Goal: Task Accomplishment & Management: Complete application form

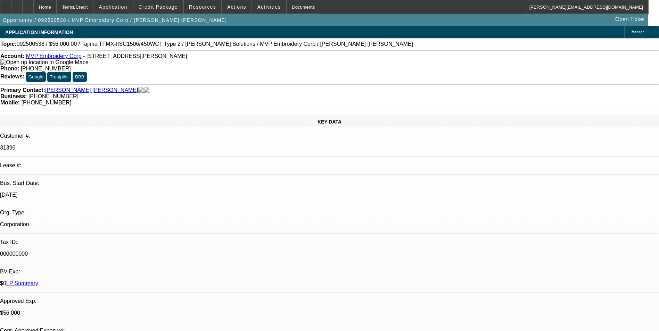
select select "0"
select select "2"
select select "0"
select select "6"
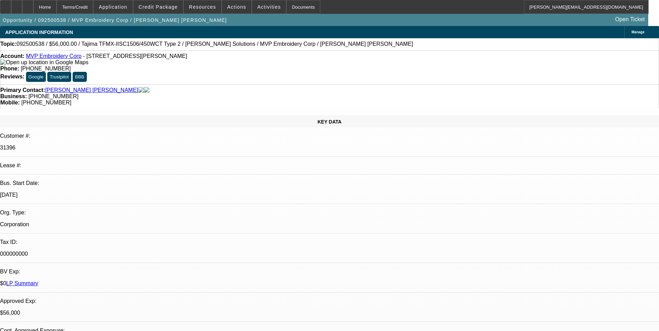
select select "0.1"
select select "2"
select select "0"
select select "6"
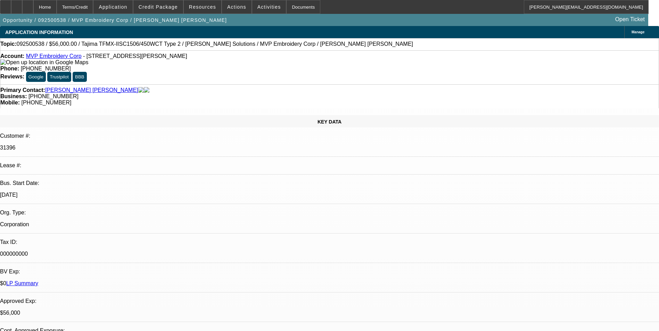
select select "0"
select select "2"
select select "0"
select select "6"
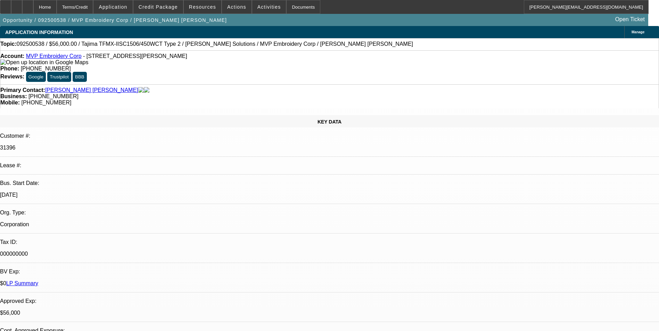
select select "0"
select select "2"
select select "0"
select select "6"
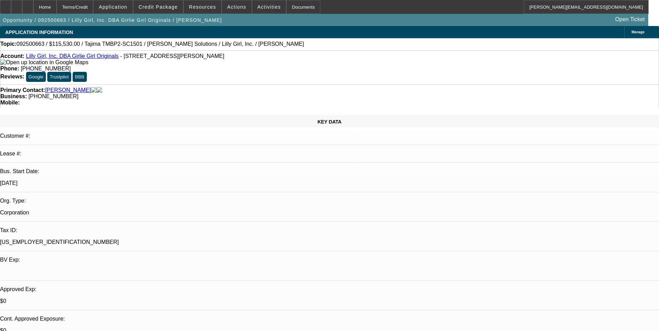
select select "0"
select select "2"
select select "0"
select select "6"
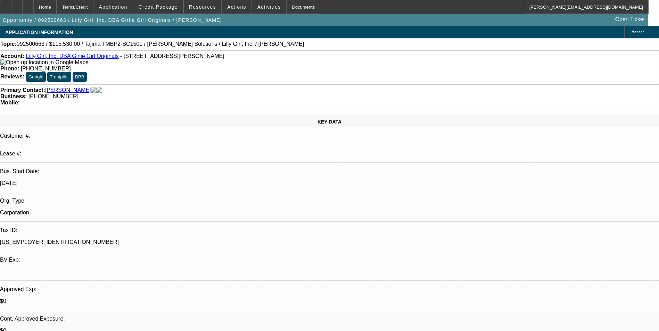
select select "0"
select select "2"
select select "0"
select select "6"
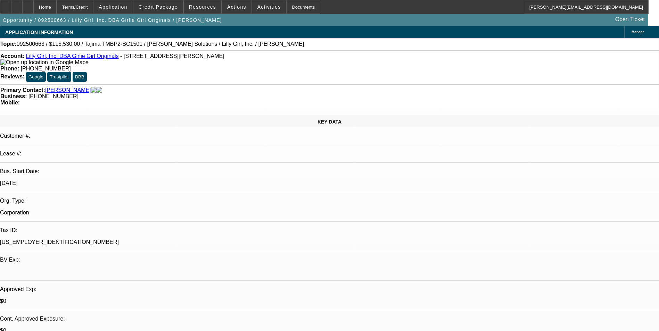
select select "0"
select select "2"
select select "0"
select select "6"
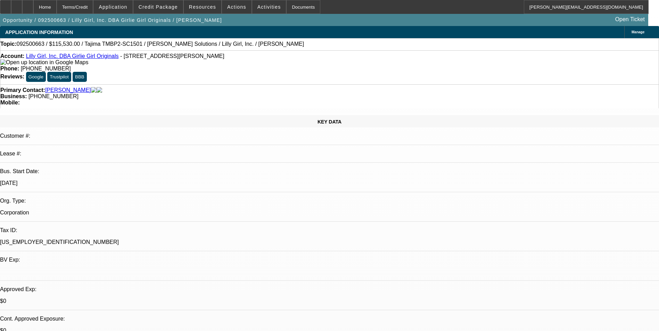
select select "0"
select select "2"
select select "0"
select select "6"
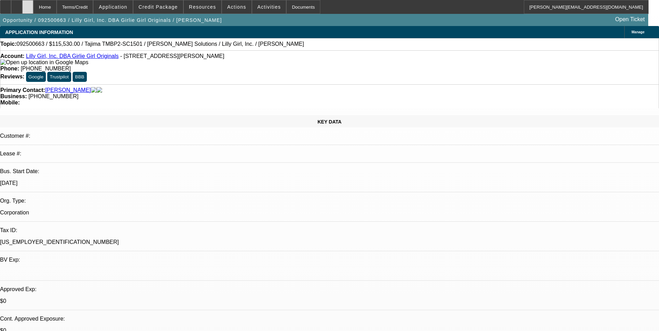
click at [33, 6] on div at bounding box center [27, 7] width 11 height 14
select select "0"
select select "2"
select select "0"
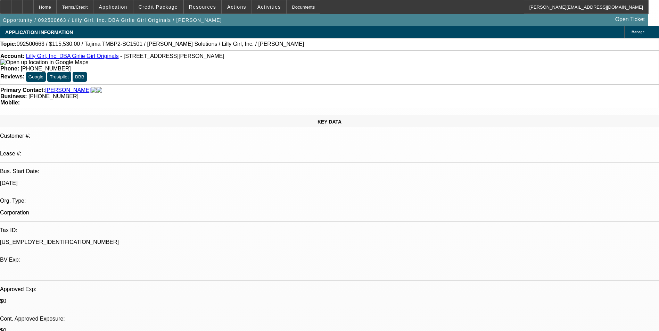
select select "2"
select select "0"
select select "2"
select select "0"
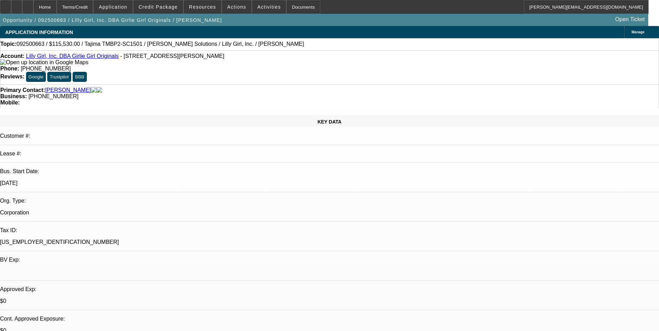
select select "0"
select select "2"
select select "0"
select select "1"
select select "2"
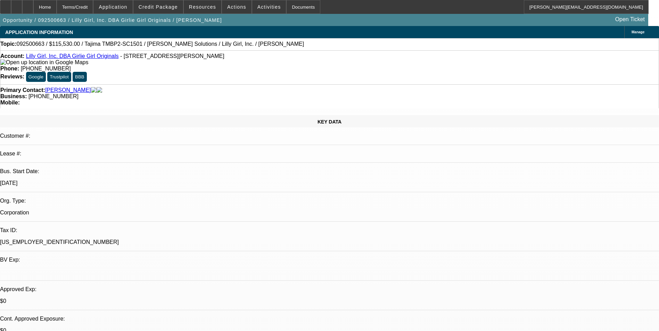
select select "6"
select select "1"
select select "2"
select select "6"
select select "1"
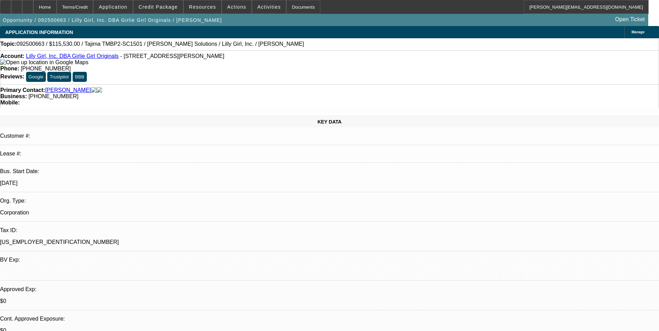
select select "2"
select select "6"
select select "1"
select select "2"
select select "6"
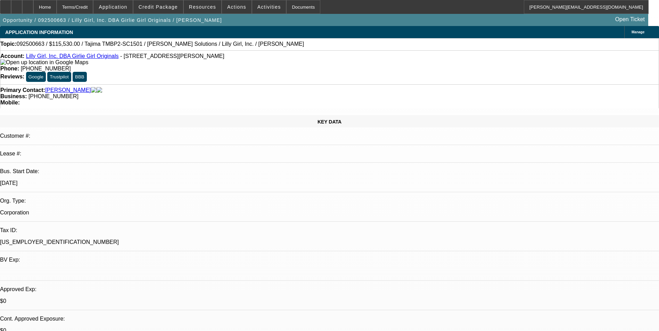
scroll to position [69, 0]
click at [181, 8] on span at bounding box center [158, 7] width 50 height 17
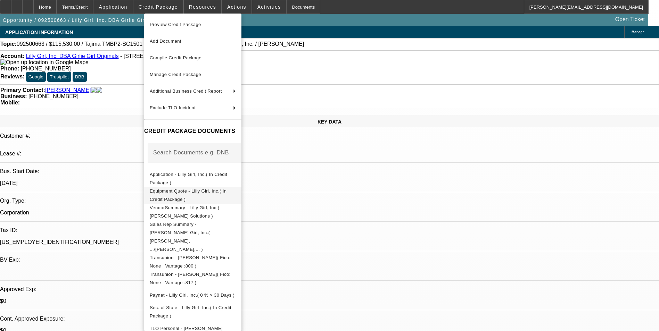
click at [229, 188] on button "Equipment Quote - Lilly Girl, Inc.( In Credit Package )" at bounding box center [192, 195] width 97 height 17
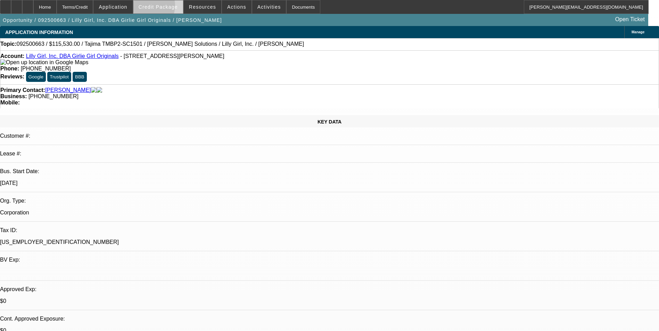
click at [154, 7] on span "Credit Package" at bounding box center [158, 7] width 39 height 6
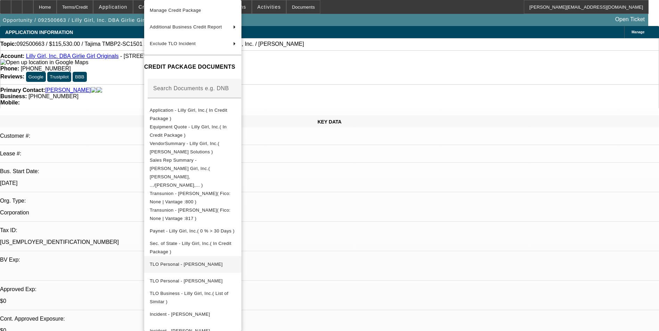
scroll to position [59, 0]
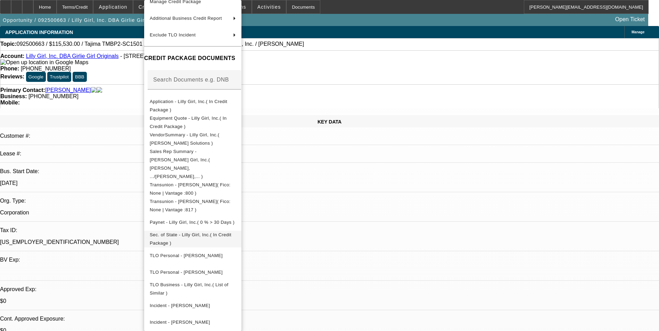
click at [229, 232] on span "Sec. of State - Lilly Girl, Inc.( In Credit Package )" at bounding box center [191, 239] width 82 height 14
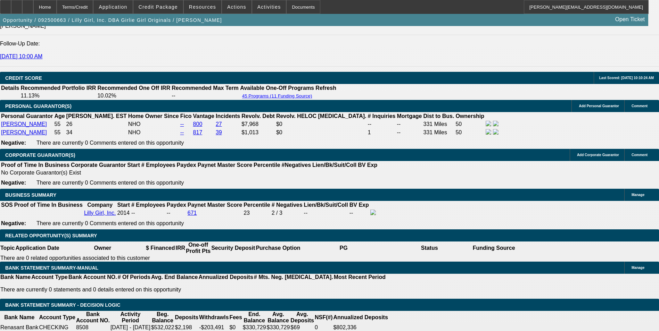
scroll to position [938, 0]
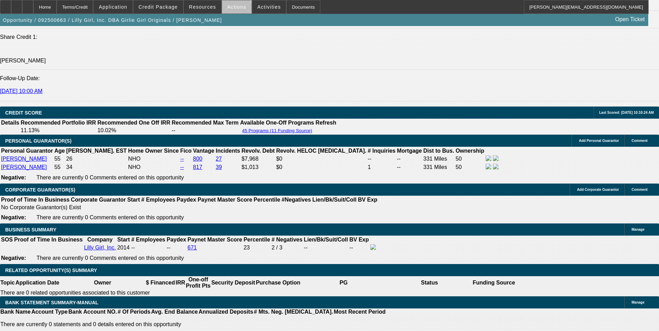
click at [233, 9] on span "Actions" at bounding box center [236, 7] width 19 height 6
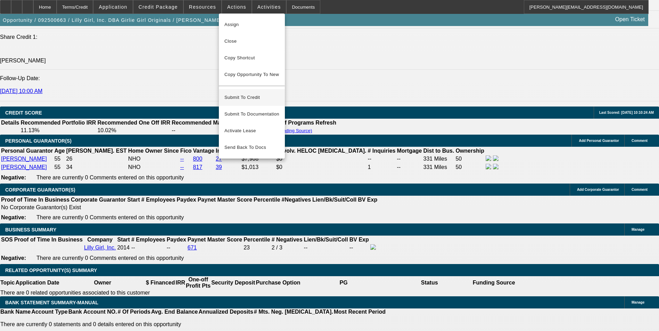
click at [250, 93] on span "Submit To Credit" at bounding box center [251, 97] width 55 height 8
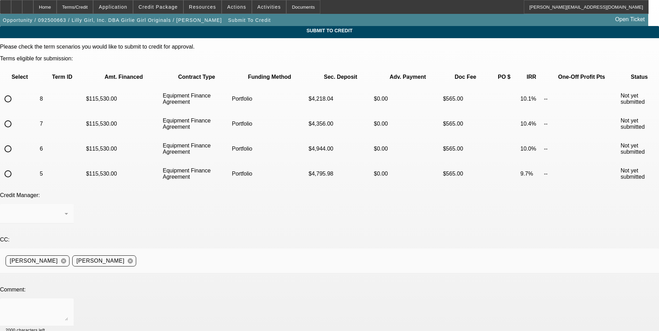
click at [15, 167] on input "radio" at bounding box center [8, 174] width 14 height 14
radio input "true"
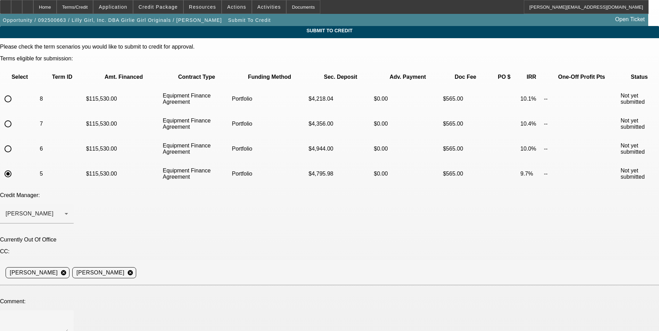
click at [65, 210] on div "Arida, George" at bounding box center [35, 214] width 59 height 8
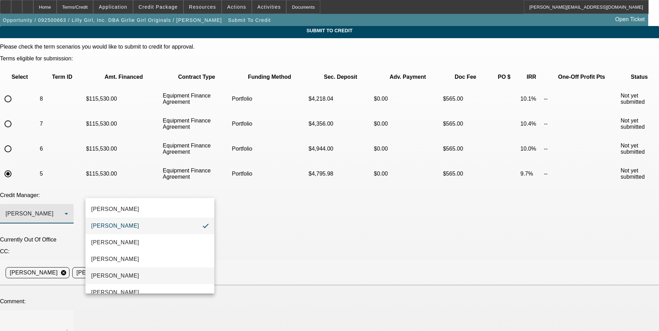
click at [151, 273] on mat-option "Magner, Bill" at bounding box center [149, 276] width 129 height 17
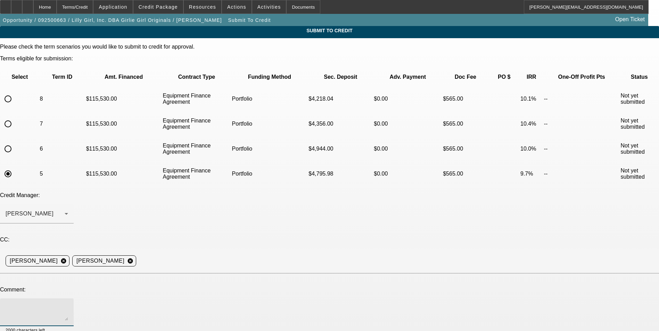
click at [68, 304] on textarea at bounding box center [37, 312] width 63 height 17
click at [68, 304] on textarea "Bill - you reviewed yesterday and sent back to sales requesting some additional…" at bounding box center [37, 312] width 63 height 17
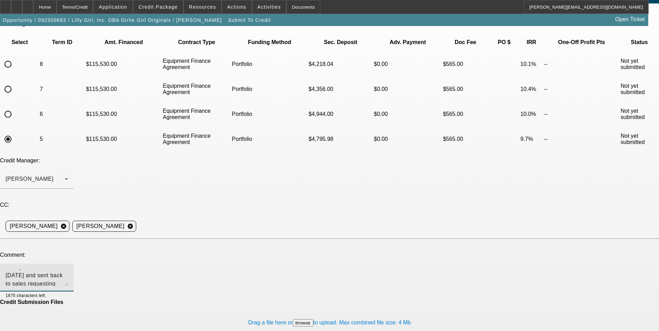
scroll to position [8, 0]
click at [68, 270] on textarea "Bill - you reviewed yesterday and sent back to sales requesting some additional…" at bounding box center [37, 278] width 63 height 17
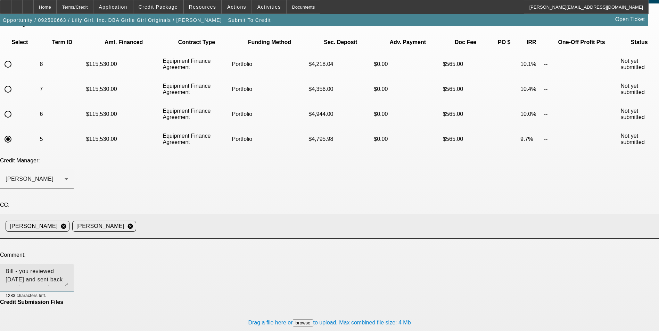
scroll to position [0, 0]
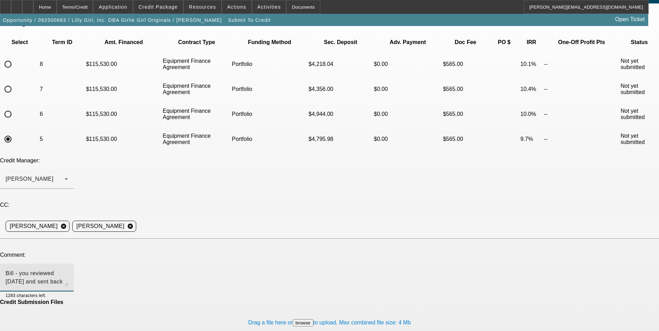
drag, startPoint x: 261, startPoint y: 223, endPoint x: 78, endPoint y: 194, distance: 184.6
click at [69, 189] on div "Please check the term scenarios you would like to submit to credit for approval…" at bounding box center [329, 182] width 659 height 346
type textarea "Bill - you reviewed yesterday and sent back to sales requesting some additional…"
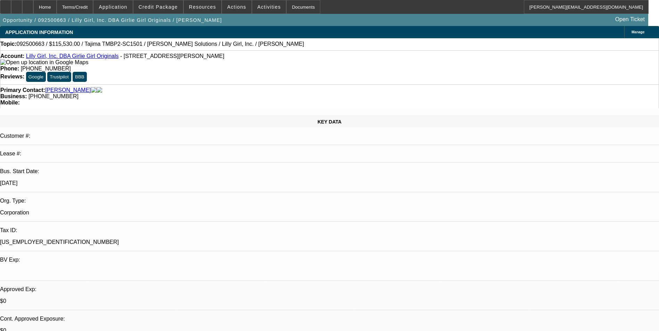
select select "0"
select select "2"
select select "0"
select select "6"
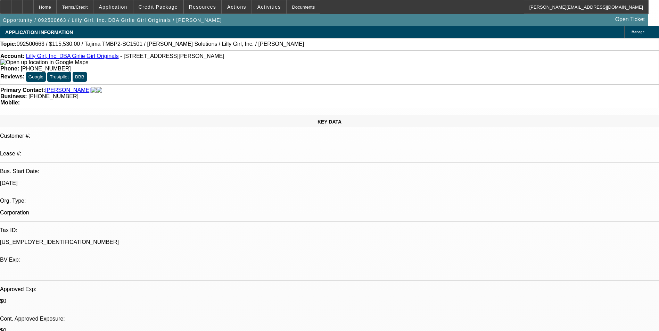
select select "0"
select select "2"
select select "0"
select select "6"
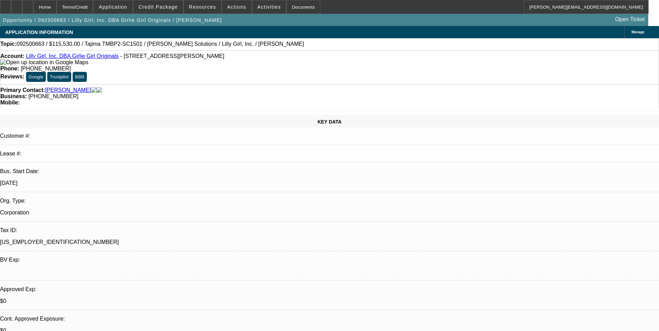
select select "0"
select select "2"
select select "0"
select select "6"
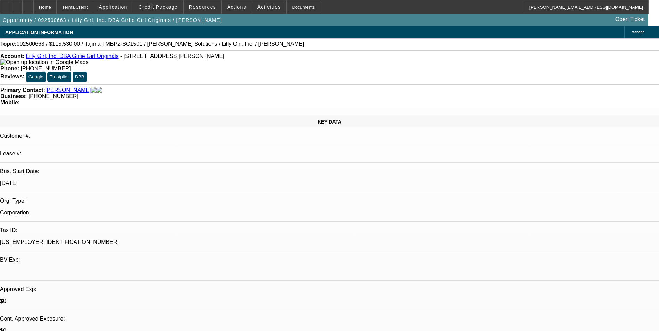
select select "0"
select select "2"
select select "0"
select select "6"
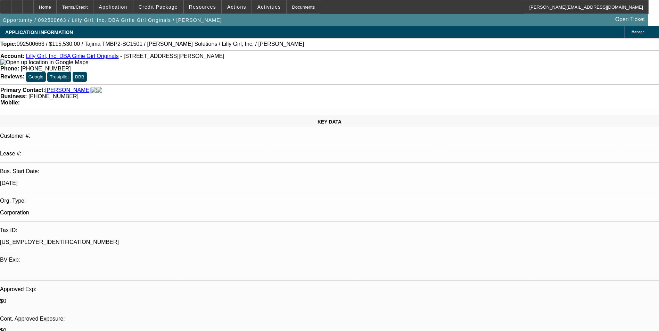
click at [632, 34] on span "Manage" at bounding box center [638, 32] width 13 height 4
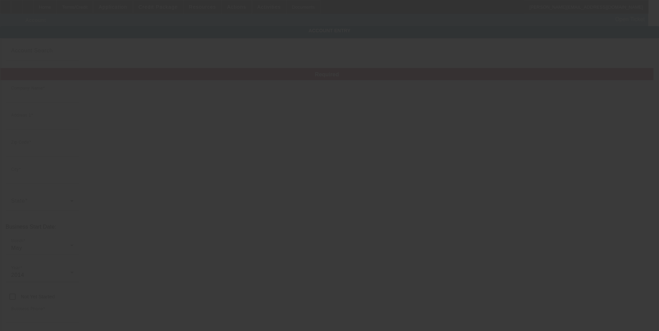
type input "Lilly Girl, Inc."
type input "601 E Parker Dr"
type input "38829"
type input "Booneville"
type input "(662) 720-1155"
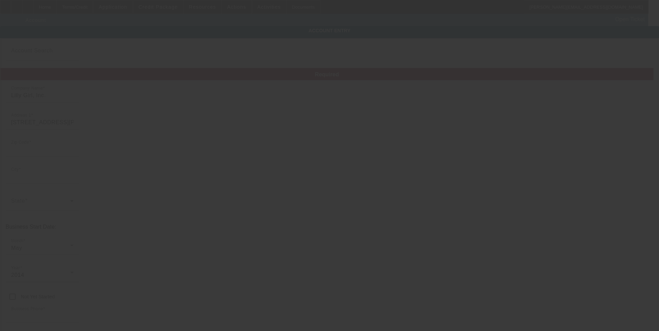
type input "Girlie Girl Originals"
type input "paigepace@aol.com"
type input "46-5466898"
type input "https://girliegirlwholesale.com/"
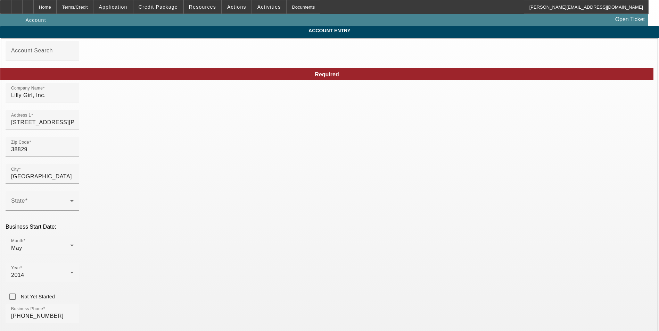
type input "9/30/2025"
drag, startPoint x: 388, startPoint y: 101, endPoint x: 289, endPoint y: 101, distance: 99.0
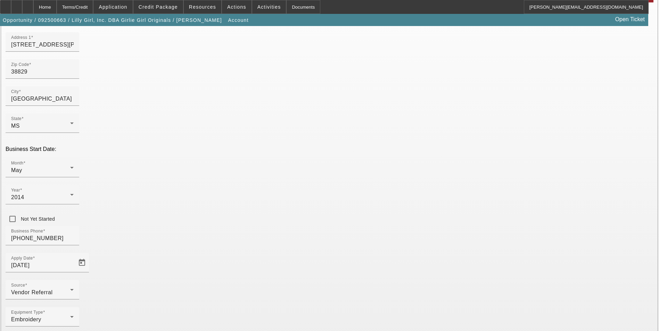
scroll to position [78, 0]
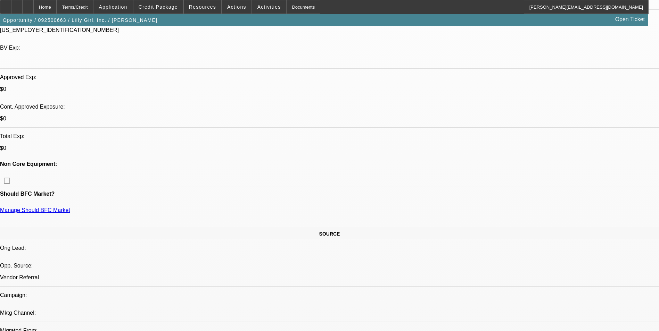
select select "0"
select select "2"
select select "0"
select select "6"
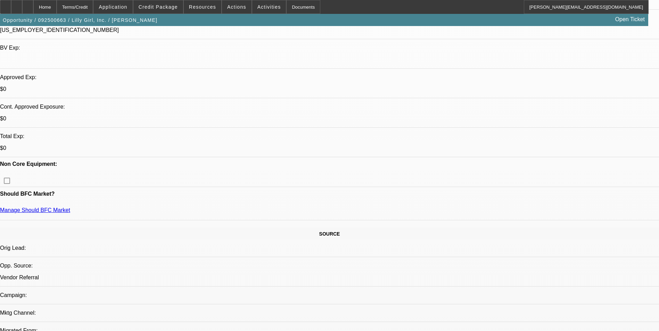
select select "0"
select select "2"
select select "0"
select select "6"
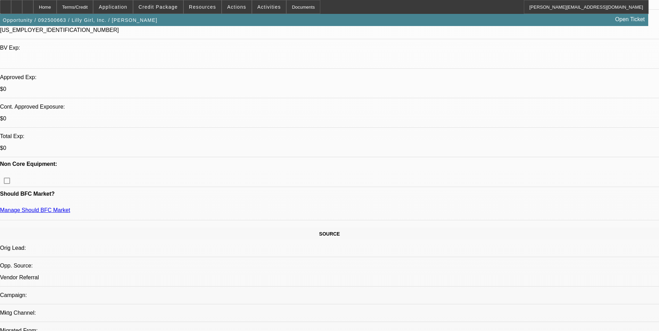
select select "0"
select select "2"
select select "0"
select select "6"
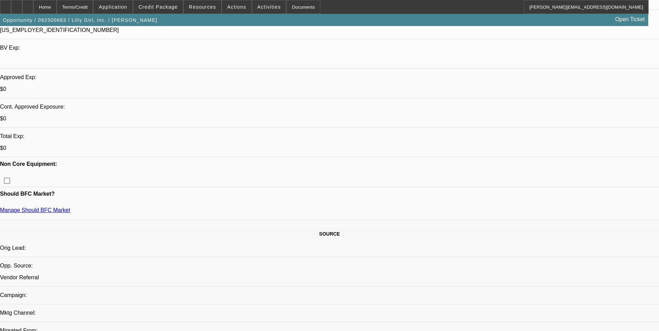
select select "0"
select select "2"
select select "0"
select select "6"
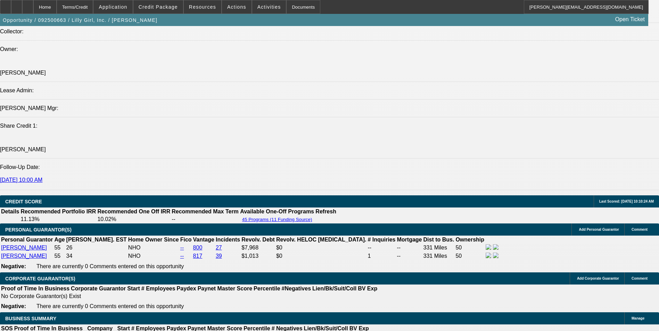
scroll to position [903, 0]
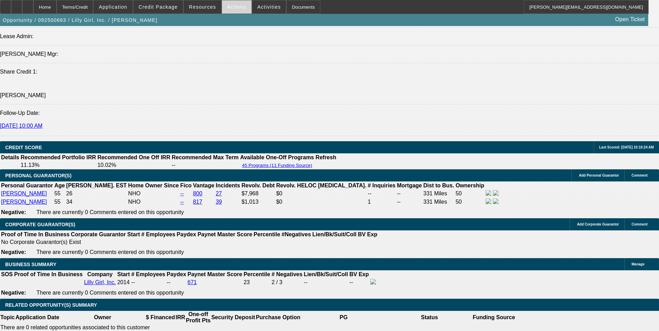
click at [231, 5] on span "Actions" at bounding box center [236, 7] width 19 height 6
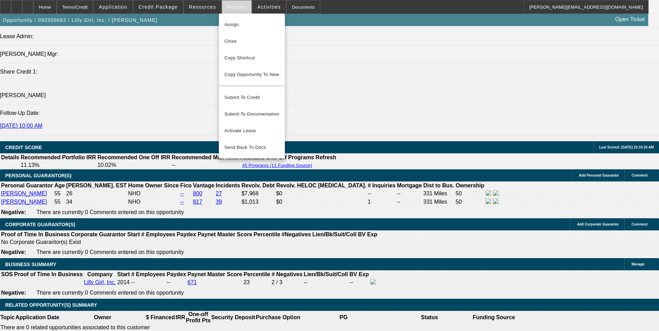
scroll to position [924, 0]
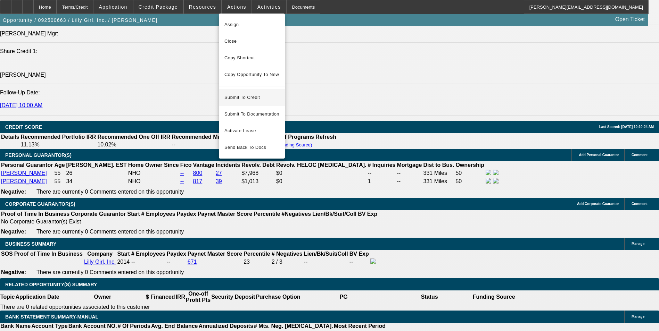
click at [258, 93] on span "Submit To Credit" at bounding box center [251, 97] width 55 height 8
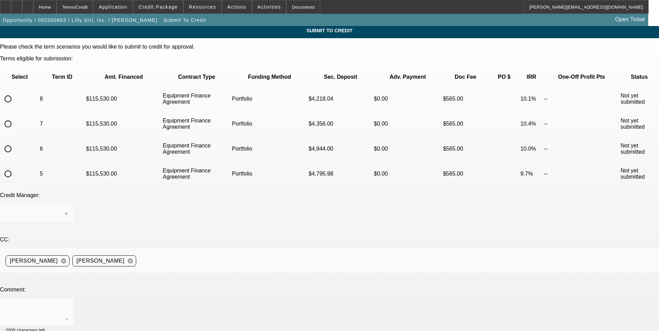
click at [15, 167] on input "radio" at bounding box center [8, 174] width 14 height 14
radio input "true"
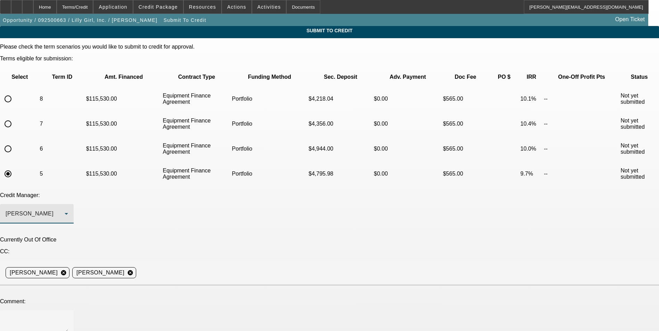
click at [65, 210] on div "Arida, George" at bounding box center [35, 214] width 59 height 8
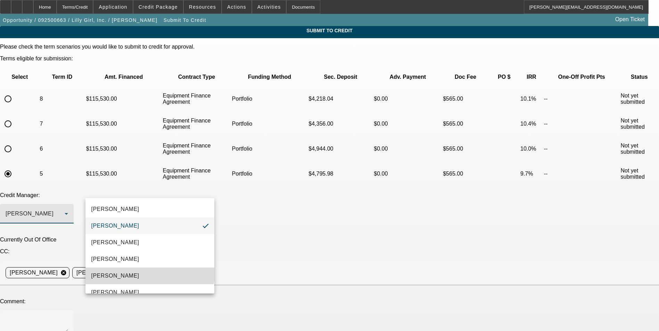
click at [150, 273] on mat-option "Magner, Bill" at bounding box center [149, 276] width 129 height 17
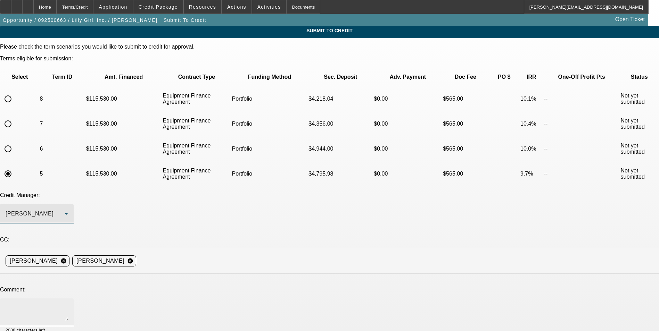
drag, startPoint x: 163, startPoint y: 256, endPoint x: 166, endPoint y: 253, distance: 3.9
click at [68, 304] on textarea at bounding box center [37, 312] width 63 height 17
paste textarea "Bill - you reviewed yesterday and sent back to sales requesting some additional…"
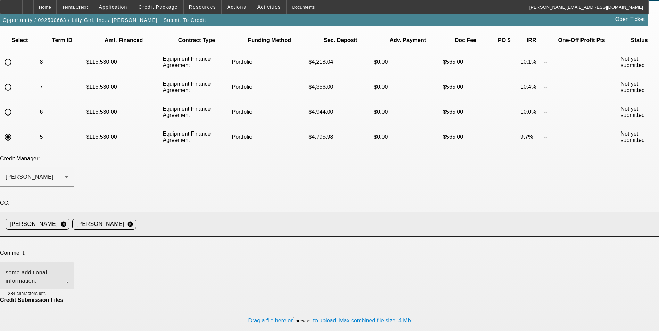
scroll to position [37, 0]
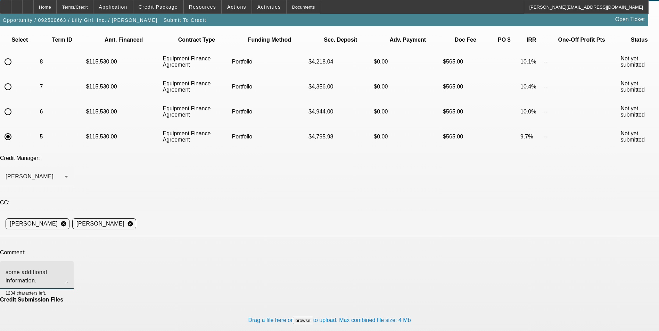
type textarea "Bill - you reviewed yesterday and sent back to sales requesting some additional…"
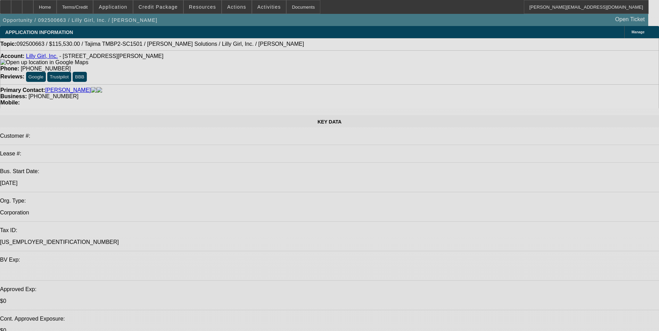
select select "0"
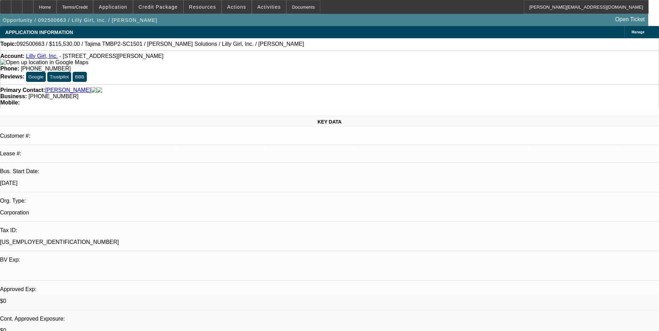
select select "2"
select select "0"
select select "6"
select select "0"
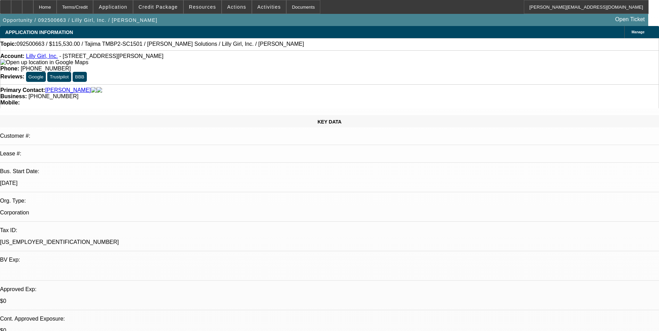
select select "2"
select select "0"
select select "6"
select select "0"
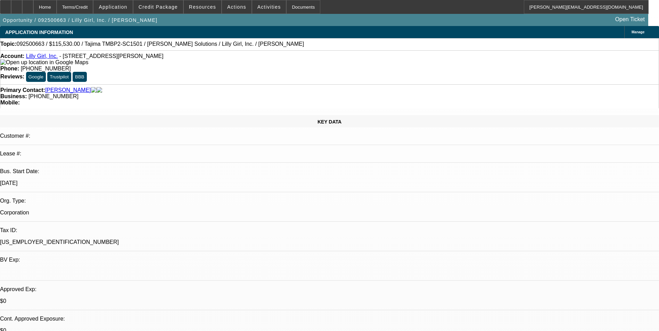
select select "2"
select select "0"
select select "6"
select select "0"
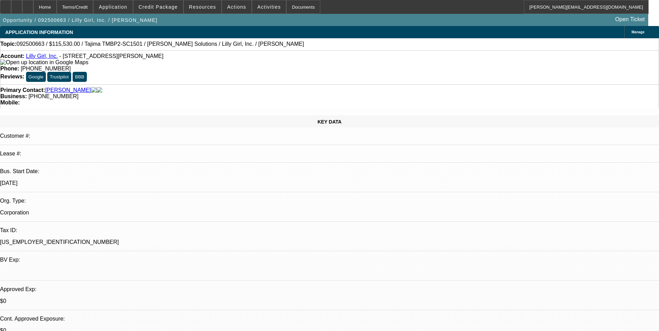
select select "2"
select select "0"
select select "6"
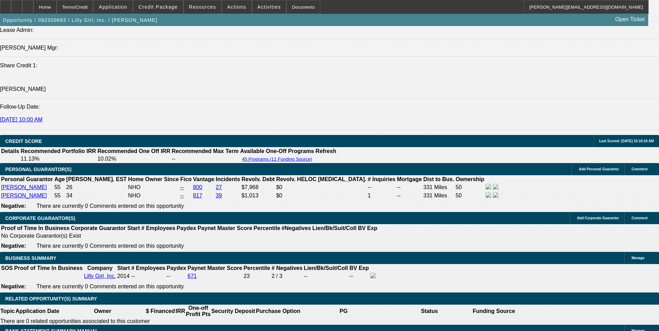
scroll to position [799, 0]
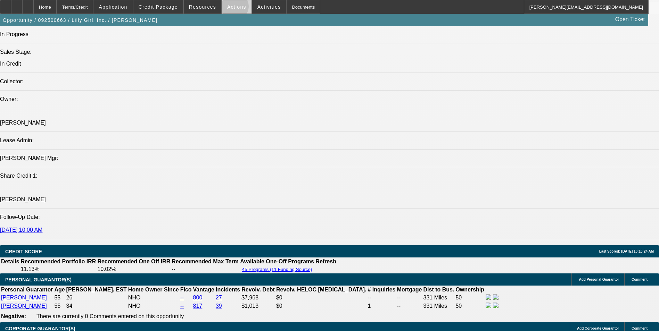
click at [232, 8] on span "Actions" at bounding box center [236, 7] width 19 height 6
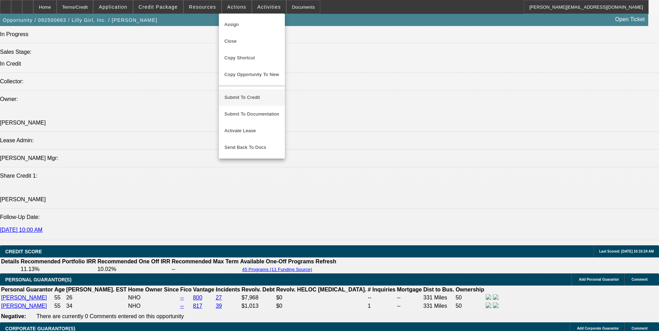
click at [269, 93] on span "Submit To Credit" at bounding box center [251, 97] width 55 height 8
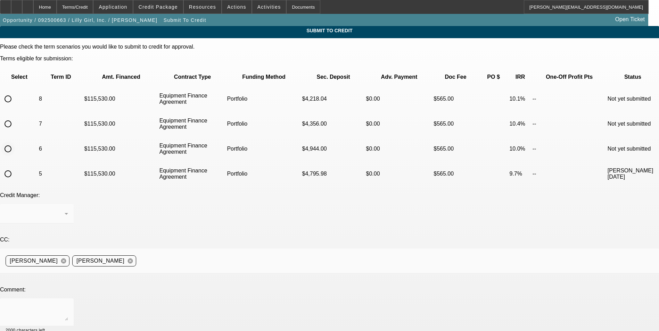
click at [15, 142] on input "radio" at bounding box center [8, 149] width 14 height 14
radio input "true"
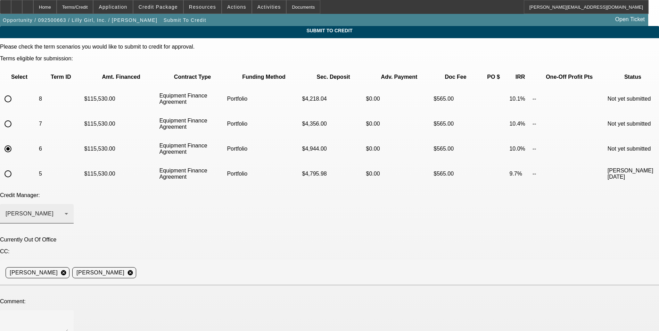
click at [65, 210] on div "Arida, George" at bounding box center [35, 214] width 59 height 8
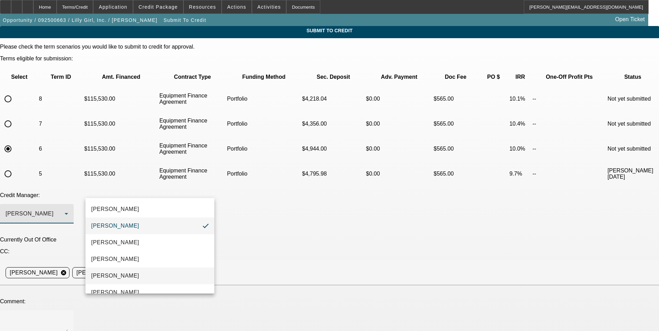
drag, startPoint x: 148, startPoint y: 275, endPoint x: 178, endPoint y: 258, distance: 34.7
click at [149, 273] on mat-option "Magner, Bill" at bounding box center [149, 276] width 129 height 17
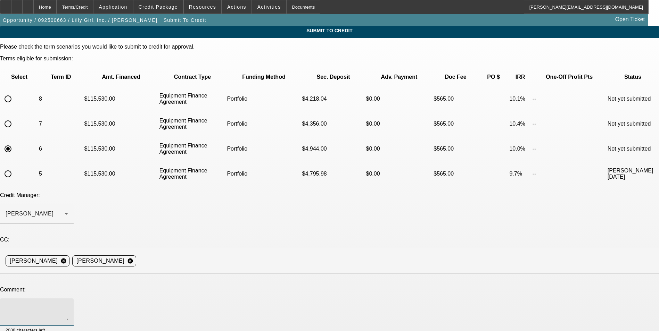
click at [68, 304] on textarea at bounding box center [37, 312] width 63 height 17
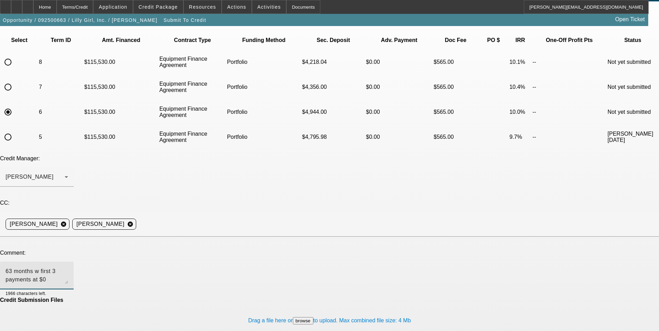
scroll to position [37, 0]
type textarea "63 months w first 3 payments at $0"
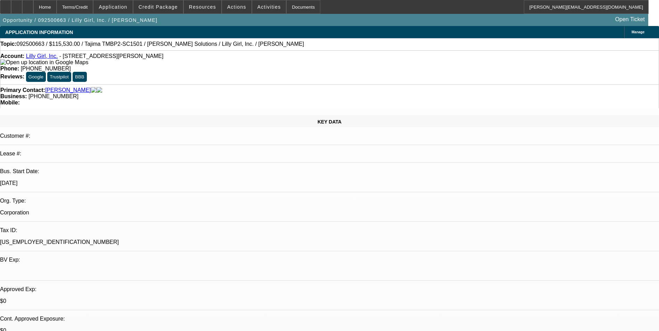
select select "0"
select select "2"
select select "0"
select select "6"
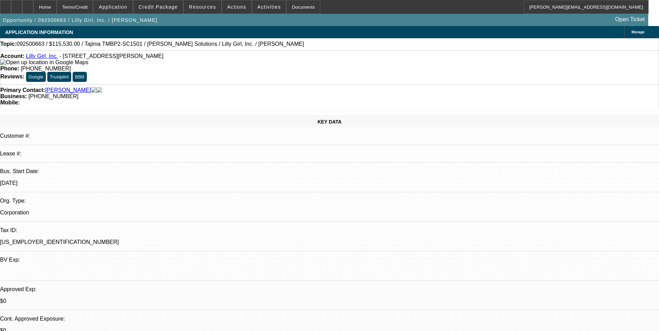
select select "0"
select select "2"
select select "0"
select select "6"
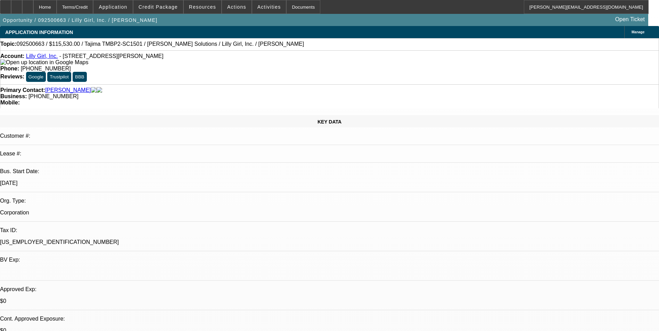
select select "0"
select select "2"
select select "0"
select select "6"
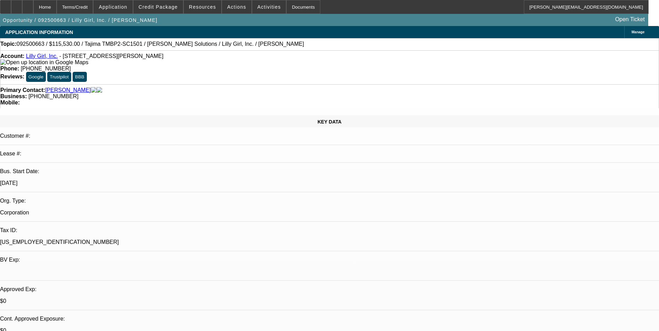
select select "0"
select select "2"
select select "0"
select select "6"
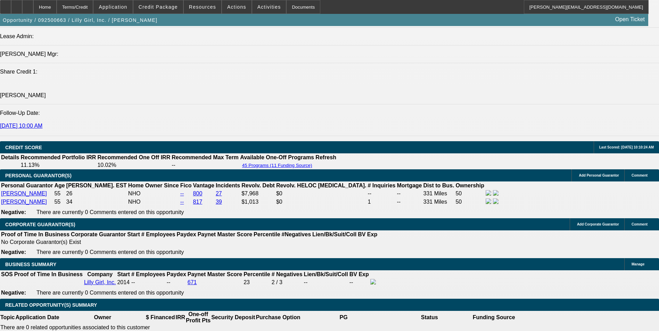
scroll to position [924, 0]
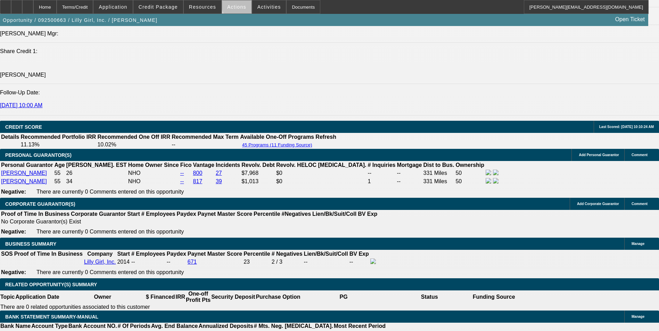
click at [239, 5] on span "Actions" at bounding box center [236, 7] width 19 height 6
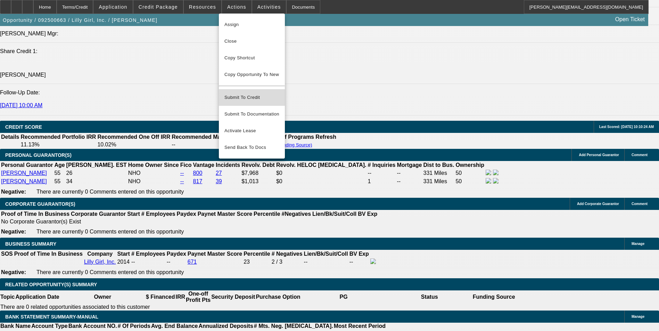
click at [251, 93] on span "Submit To Credit" at bounding box center [251, 97] width 55 height 8
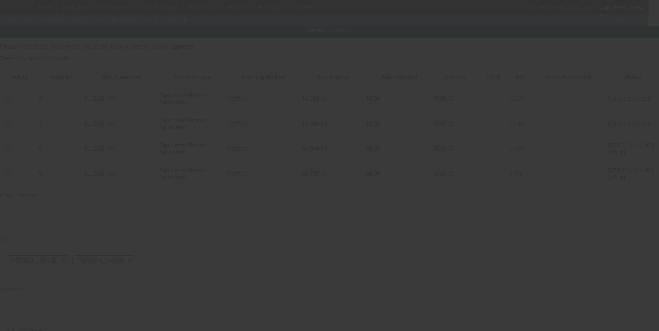
click at [15, 117] on input "radio" at bounding box center [8, 124] width 14 height 14
radio input "true"
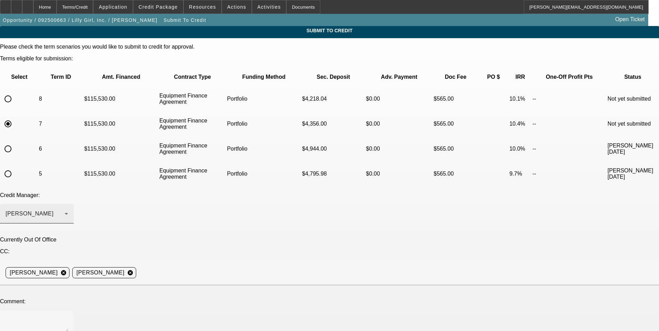
click at [68, 204] on div "Arida, George" at bounding box center [37, 213] width 63 height 19
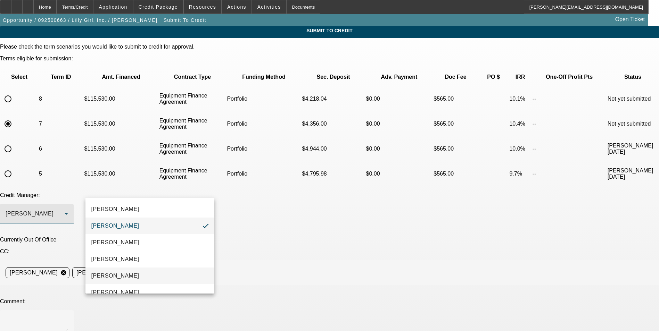
click at [148, 270] on mat-option "Magner, Bill" at bounding box center [149, 276] width 129 height 17
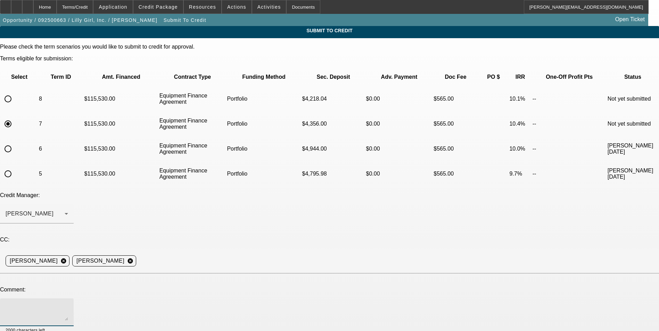
click at [68, 304] on textarea at bounding box center [37, 312] width 63 height 17
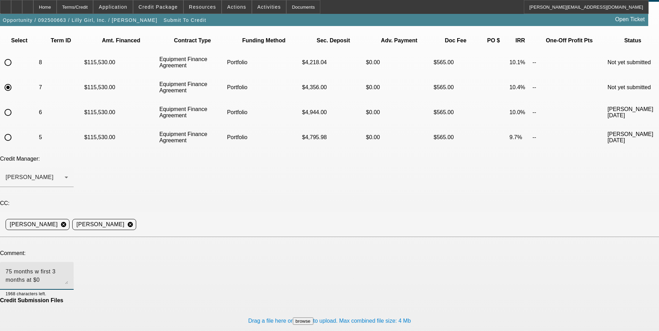
scroll to position [37, 0]
type textarea "75 months w first 3 months at $0"
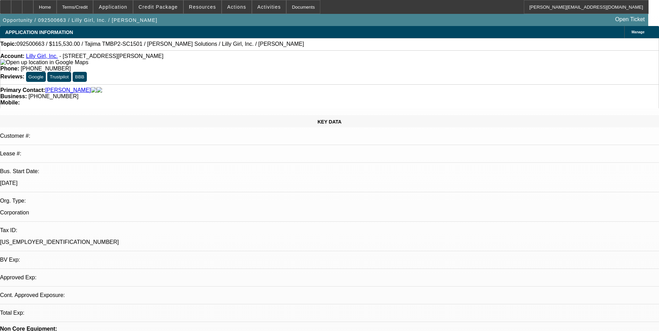
select select "0"
select select "2"
select select "0"
select select "6"
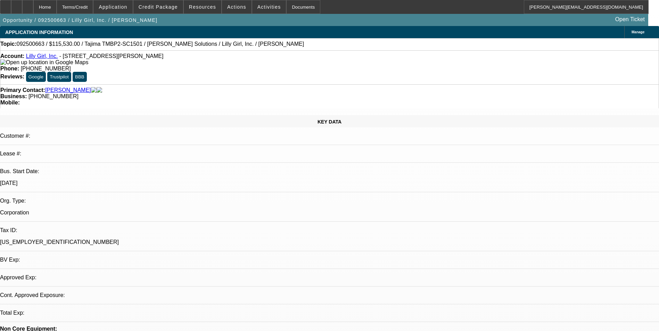
select select "0"
select select "2"
select select "0"
select select "6"
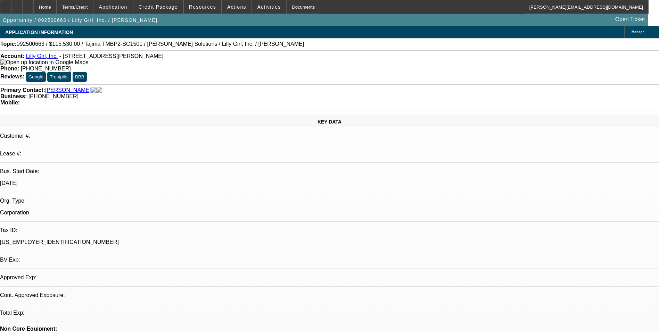
select select "0"
select select "2"
select select "0"
select select "6"
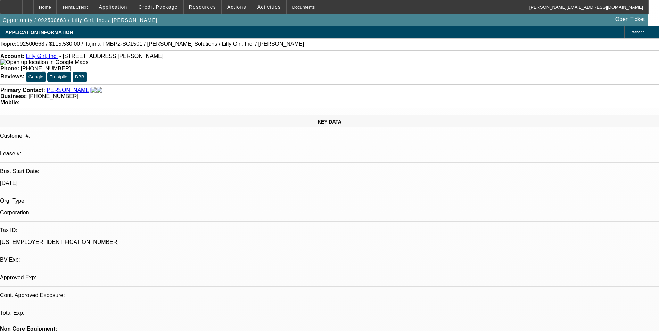
select select "0"
select select "2"
select select "0"
select select "6"
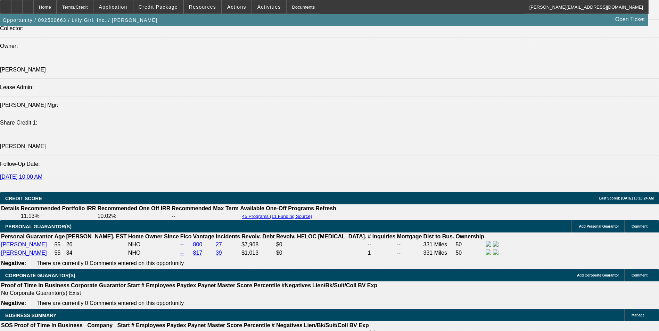
scroll to position [938, 0]
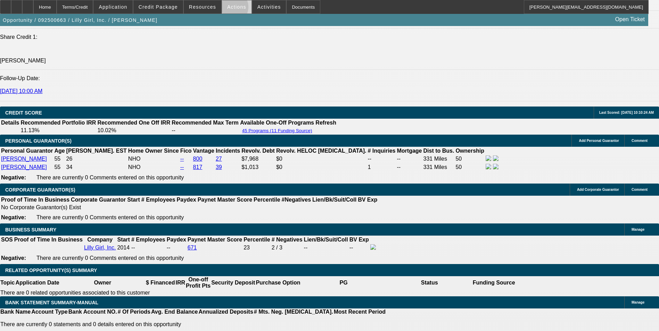
click at [227, 9] on span "Actions" at bounding box center [236, 7] width 19 height 6
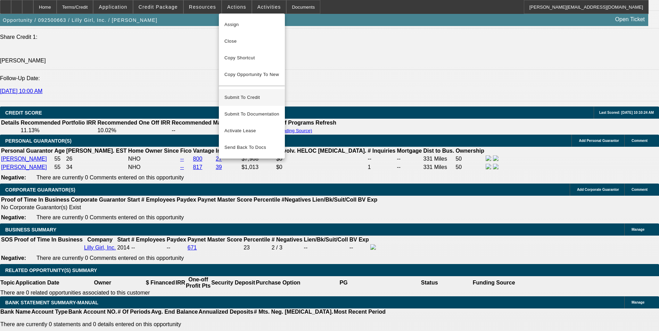
click at [232, 93] on span "Submit To Credit" at bounding box center [251, 97] width 55 height 8
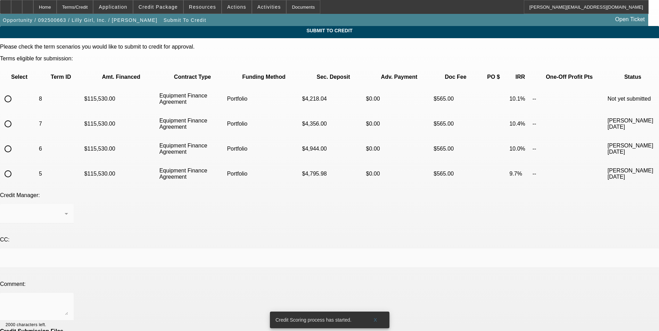
click at [15, 92] on input "radio" at bounding box center [8, 99] width 14 height 14
radio input "true"
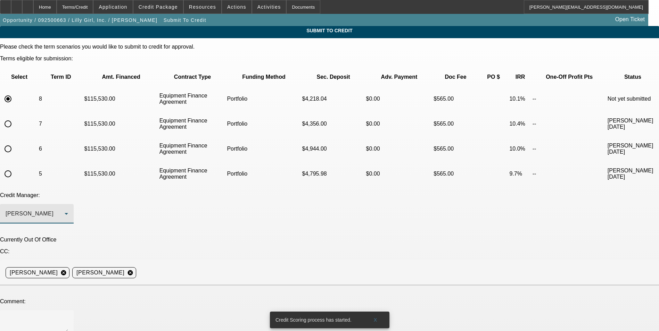
click at [65, 210] on div "Arida, George" at bounding box center [35, 214] width 59 height 8
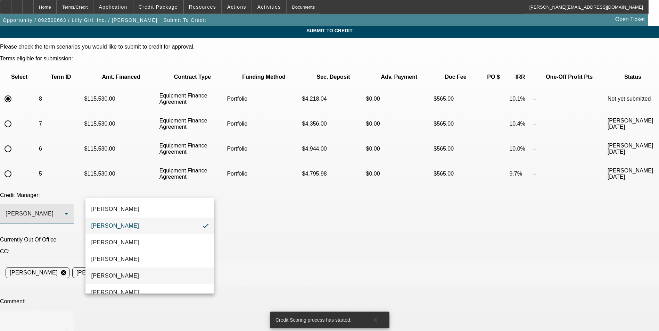
click at [139, 269] on mat-option "Magner, Bill" at bounding box center [149, 276] width 129 height 17
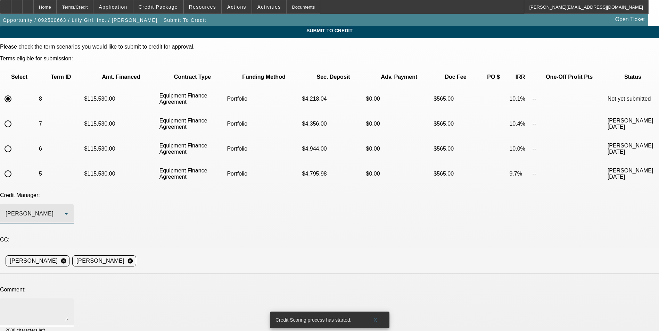
click at [68, 304] on textarea at bounding box center [37, 312] width 63 height 17
type textarea "s"
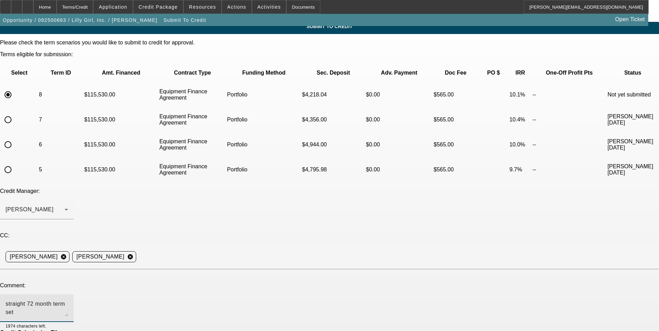
scroll to position [37, 0]
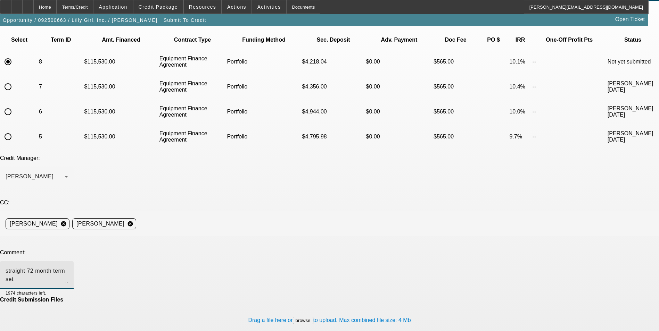
type textarea "straight 72 month term set"
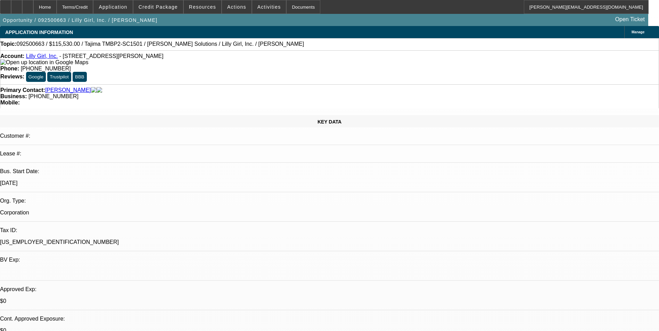
select select "0"
select select "2"
select select "0"
select select "6"
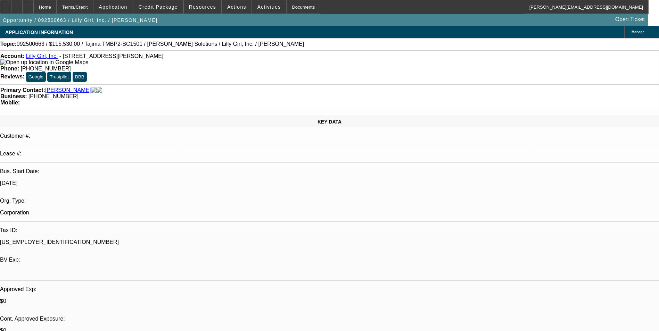
select select "0"
select select "2"
select select "0"
select select "6"
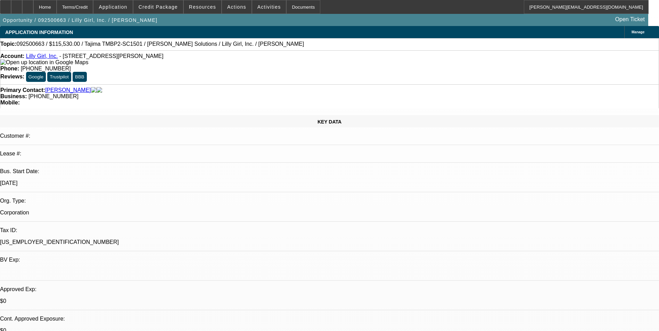
select select "0"
select select "2"
select select "0"
select select "6"
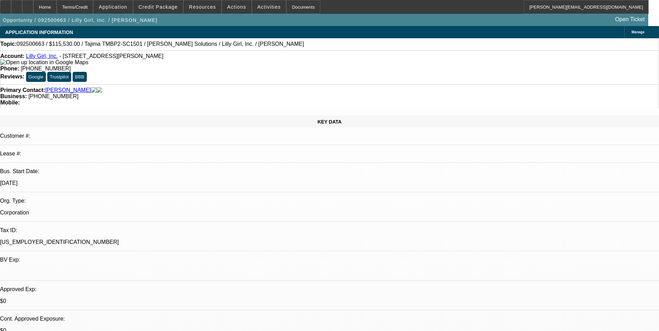
select select "0"
select select "2"
select select "0"
select select "6"
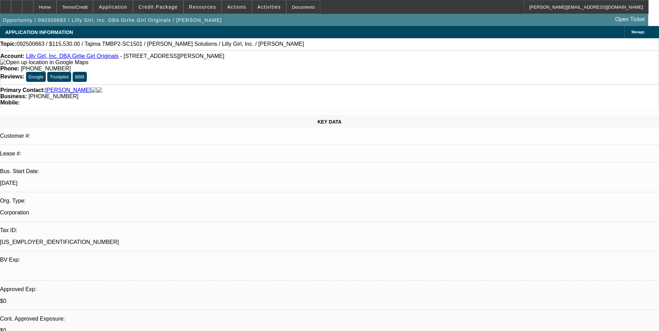
select select "0"
select select "2"
select select "0"
select select "2"
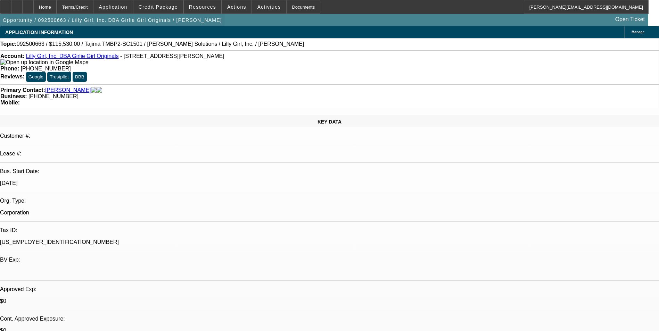
select select "0"
select select "2"
select select "0"
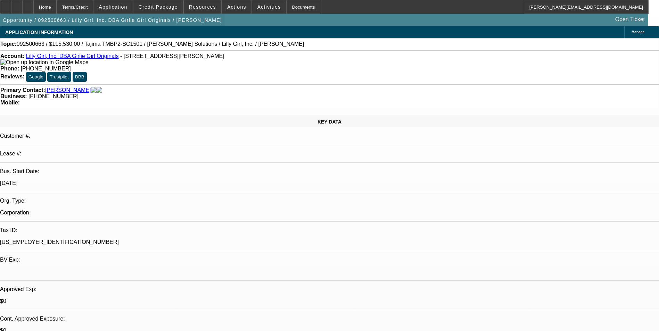
select select "2"
select select "0"
select select "1"
select select "2"
select select "6"
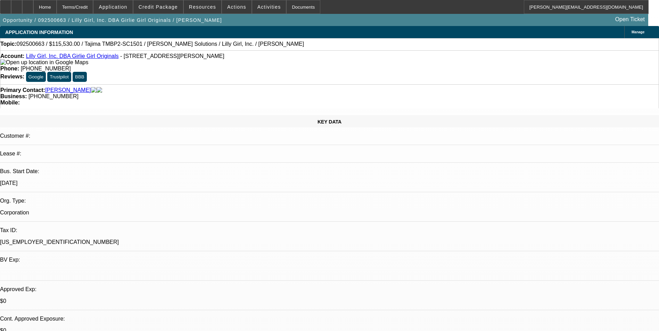
select select "1"
select select "2"
select select "6"
select select "1"
select select "2"
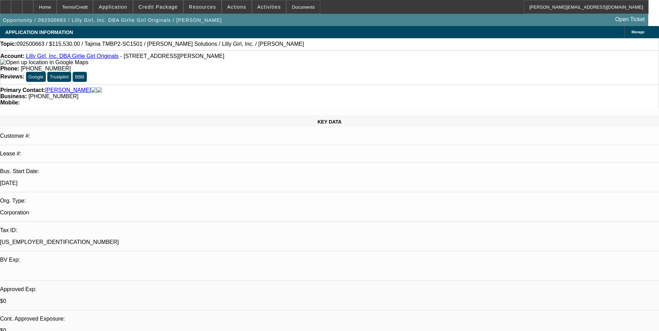
select select "6"
select select "1"
select select "2"
select select "6"
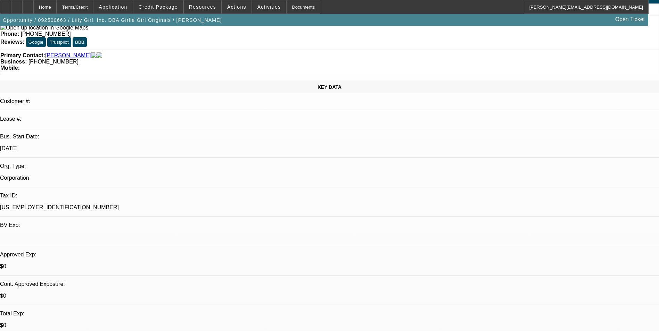
scroll to position [69, 0]
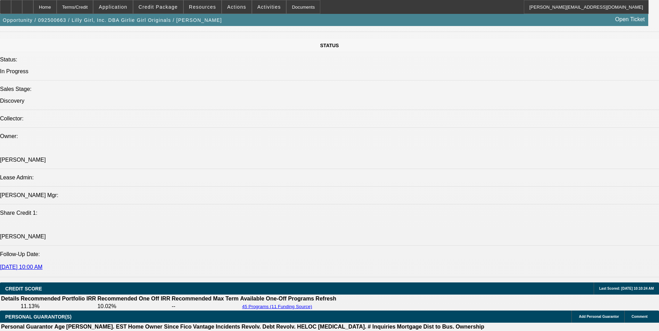
scroll to position [764, 0]
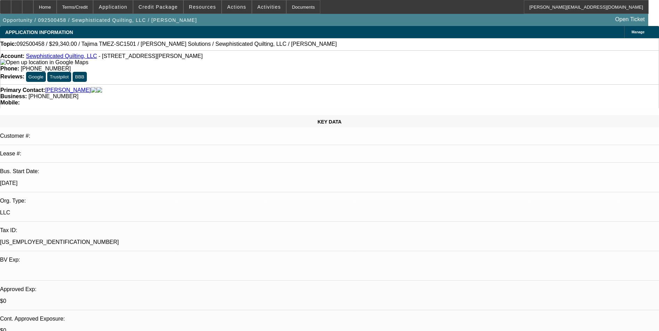
select select "0"
select select "2"
select select "0.1"
select select "4"
